Goal: Find specific page/section: Find specific page/section

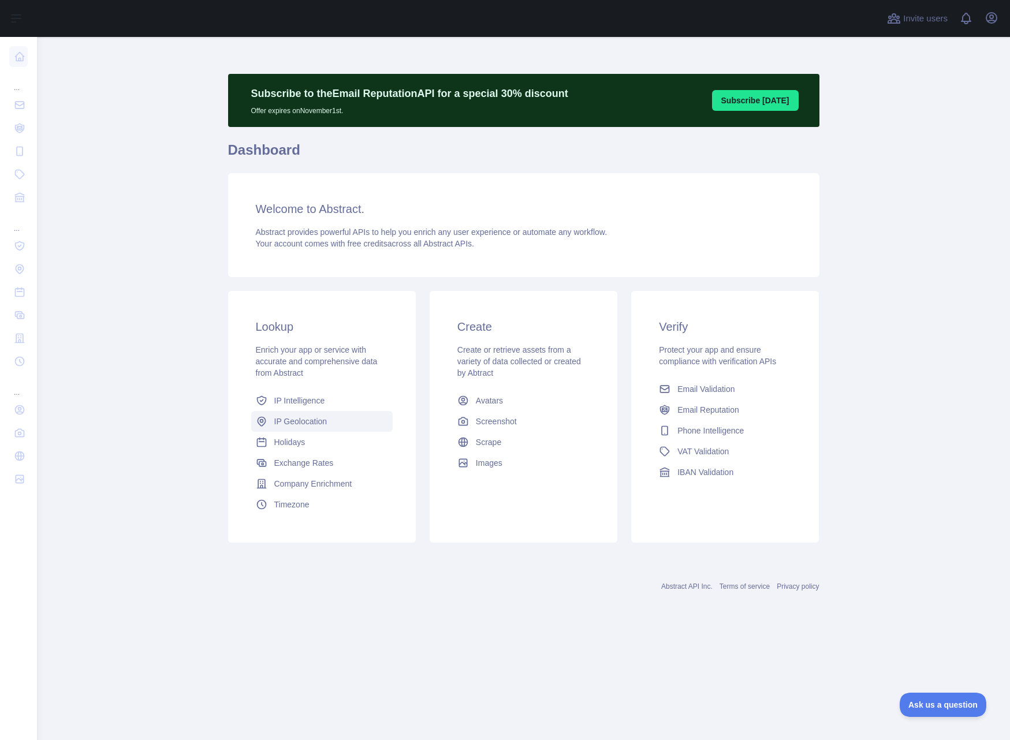
click at [314, 414] on link "IP Geolocation" at bounding box center [322, 421] width 142 height 21
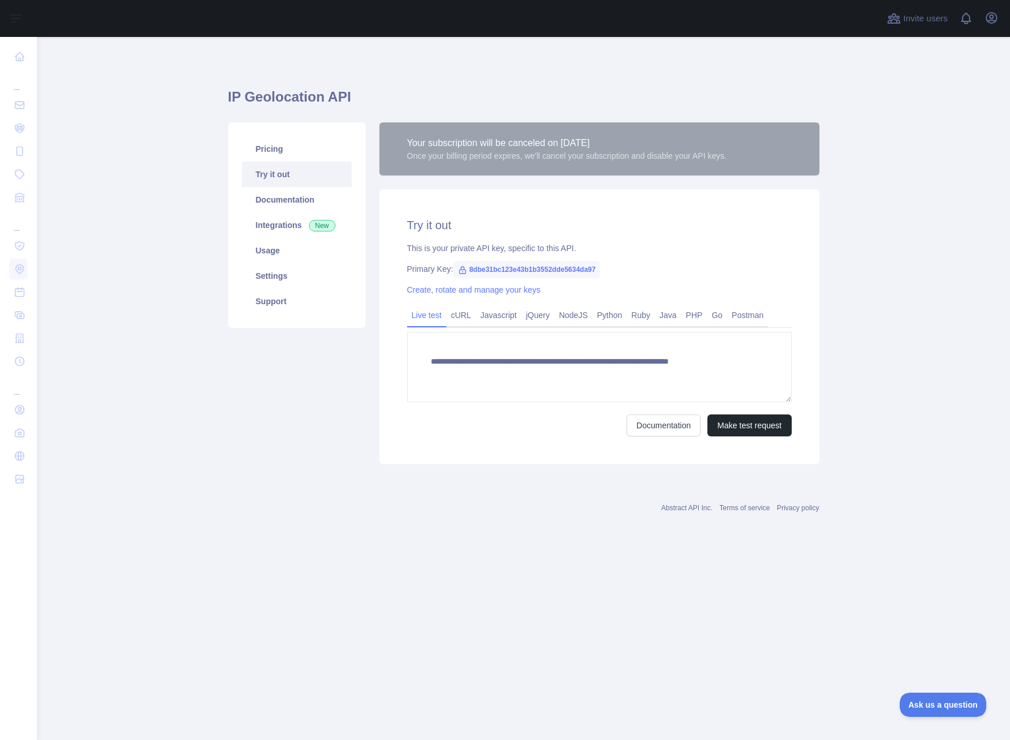
type textarea "**********"
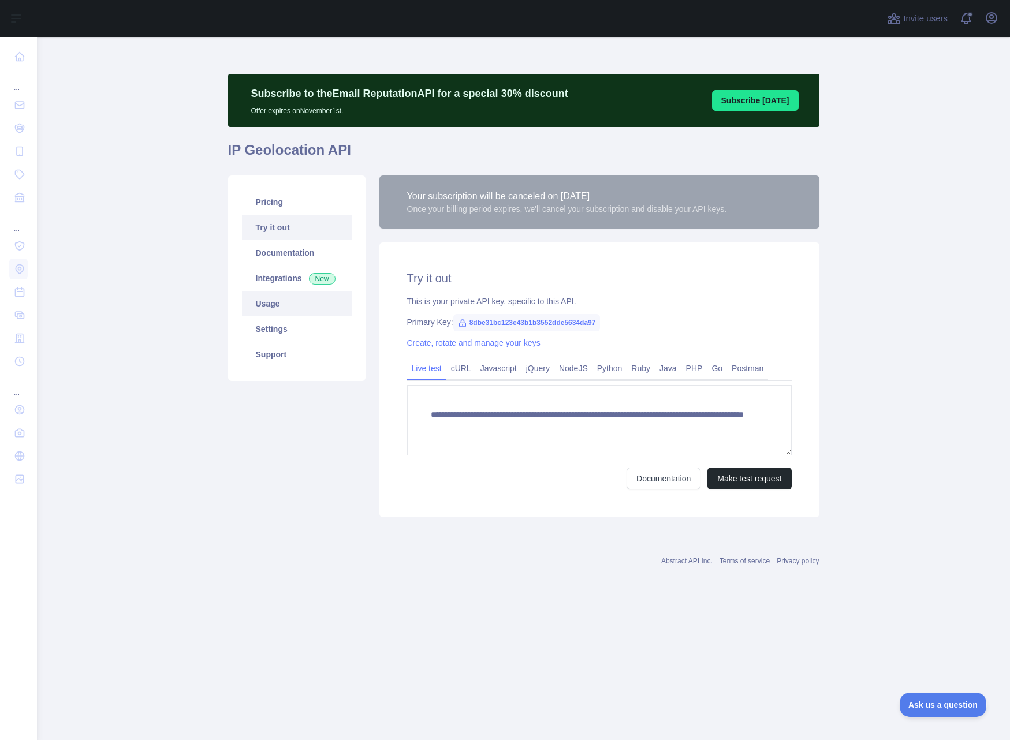
click at [278, 299] on link "Usage" at bounding box center [297, 303] width 110 height 25
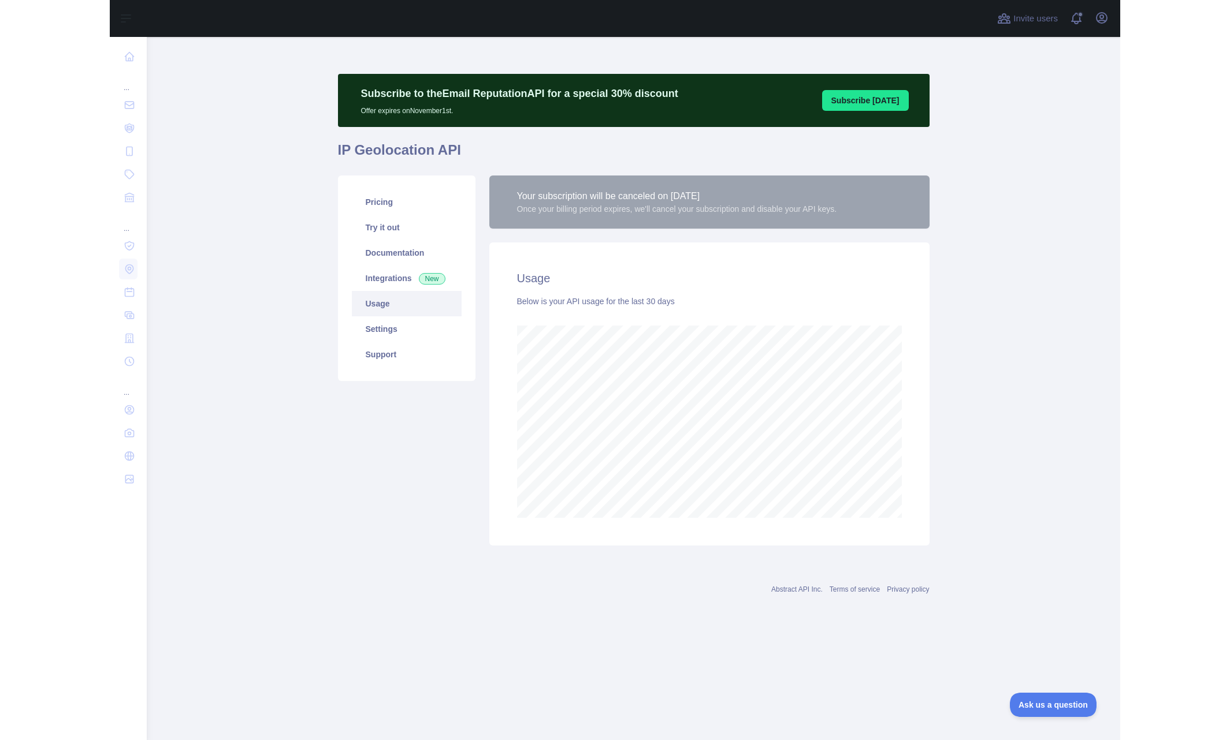
scroll to position [704, 973]
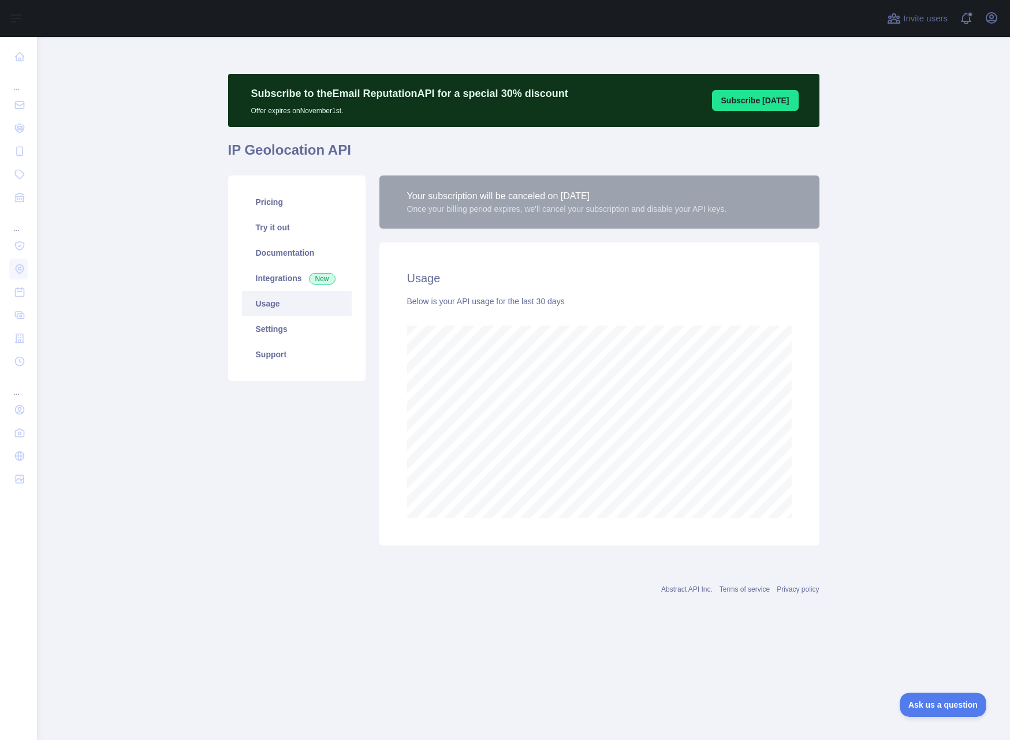
click at [481, 214] on div "Once your billing period expires, we'll cancel your subscription and disable yo…" at bounding box center [567, 209] width 320 height 12
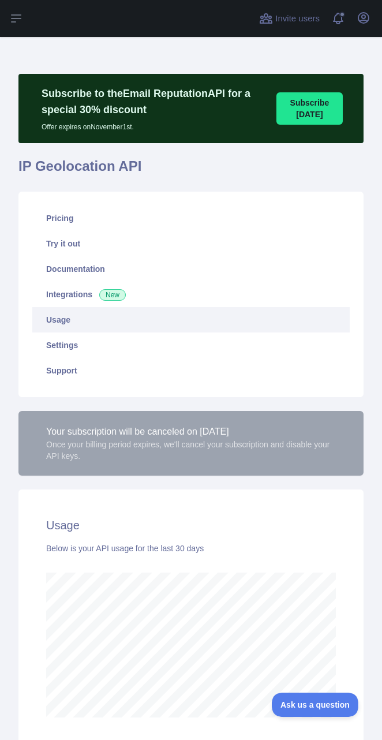
scroll to position [576884, 577205]
